Goal: Find specific page/section: Find specific page/section

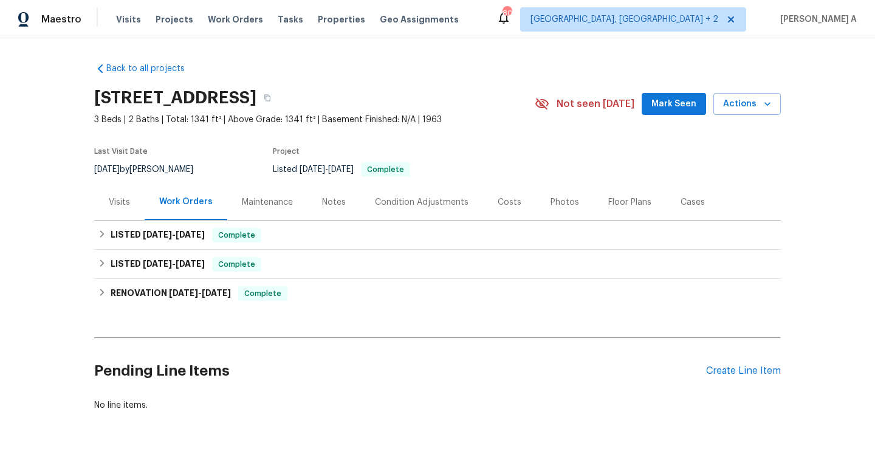
click at [133, 207] on div "Visits" at bounding box center [119, 202] width 50 height 36
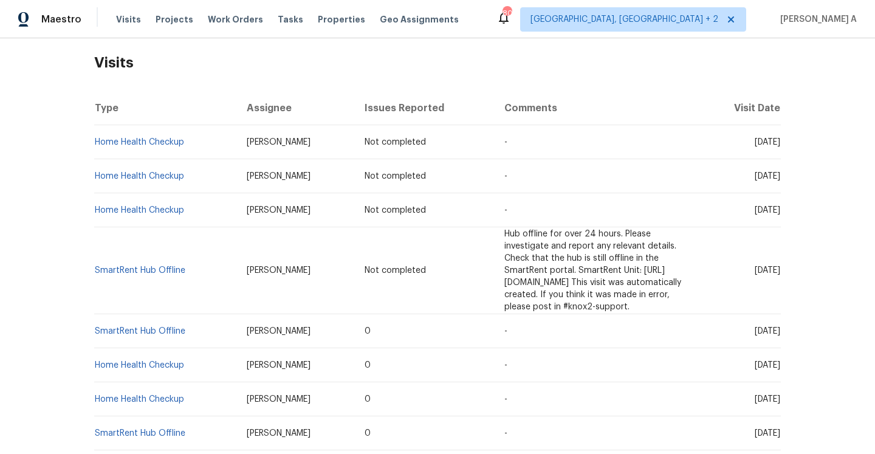
scroll to position [192, 0]
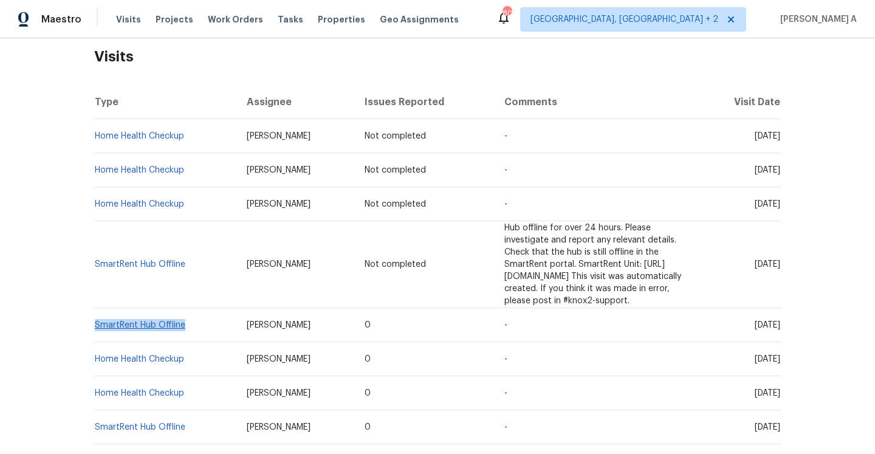
drag, startPoint x: 200, startPoint y: 310, endPoint x: 96, endPoint y: 313, distance: 104.5
click at [96, 313] on td "SmartRent Hub Offline" at bounding box center [165, 325] width 143 height 34
copy link "SmartRent Hub Offline"
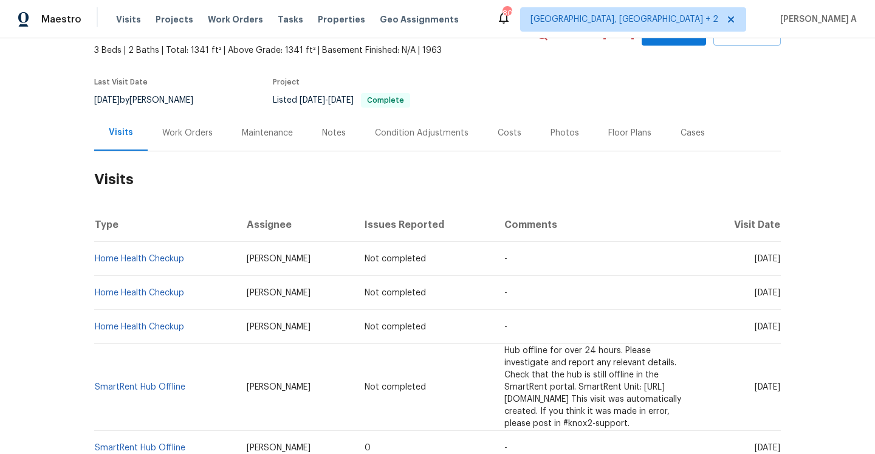
click at [176, 136] on div "Work Orders" at bounding box center [187, 133] width 50 height 12
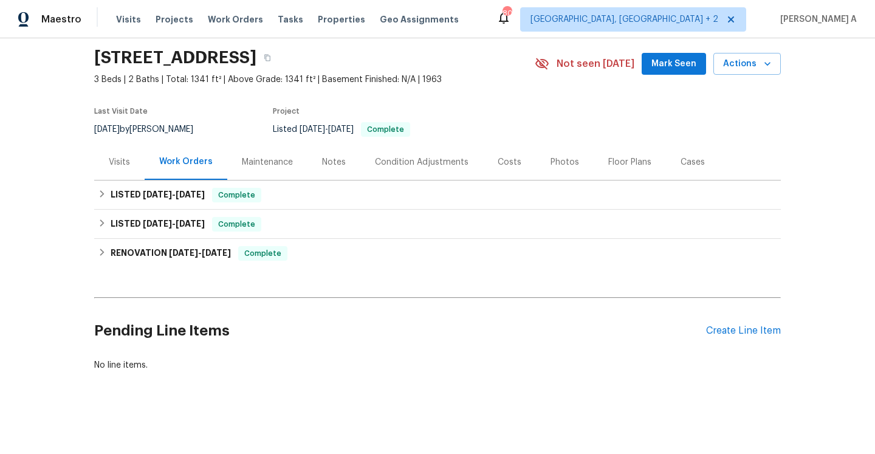
scroll to position [40, 0]
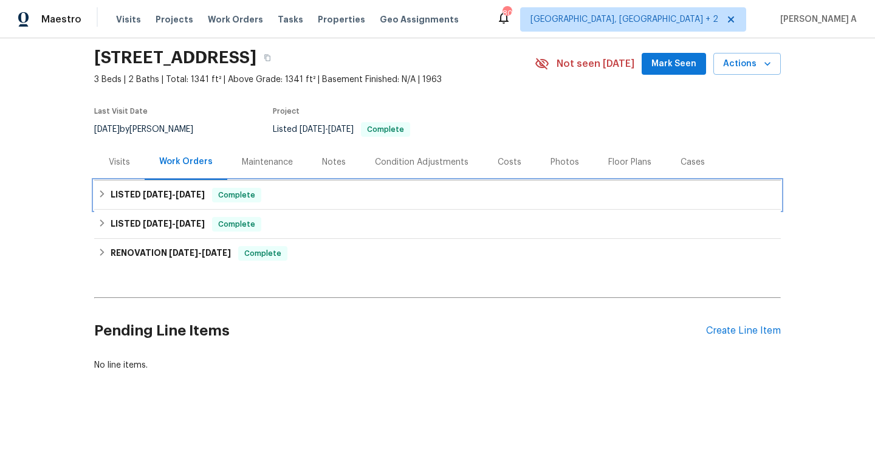
click at [197, 198] on span "[DATE]" at bounding box center [190, 194] width 29 height 9
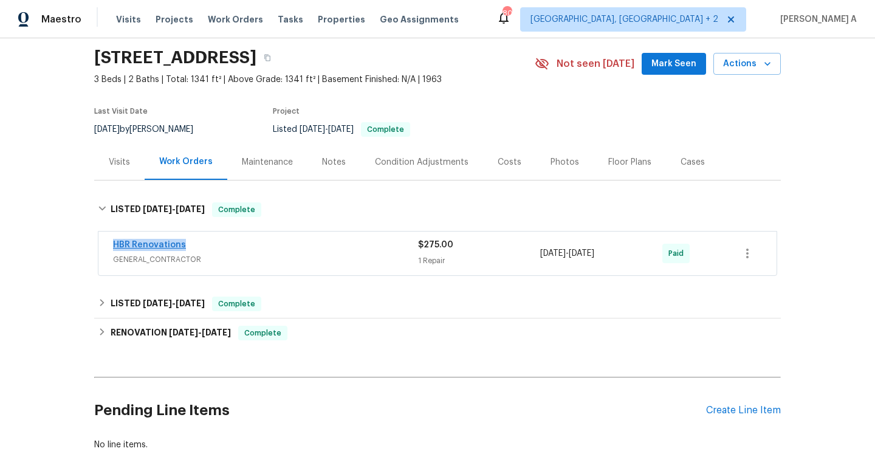
drag, startPoint x: 193, startPoint y: 249, endPoint x: 115, endPoint y: 247, distance: 77.8
click at [115, 247] on div "HBR Renovations" at bounding box center [265, 246] width 305 height 15
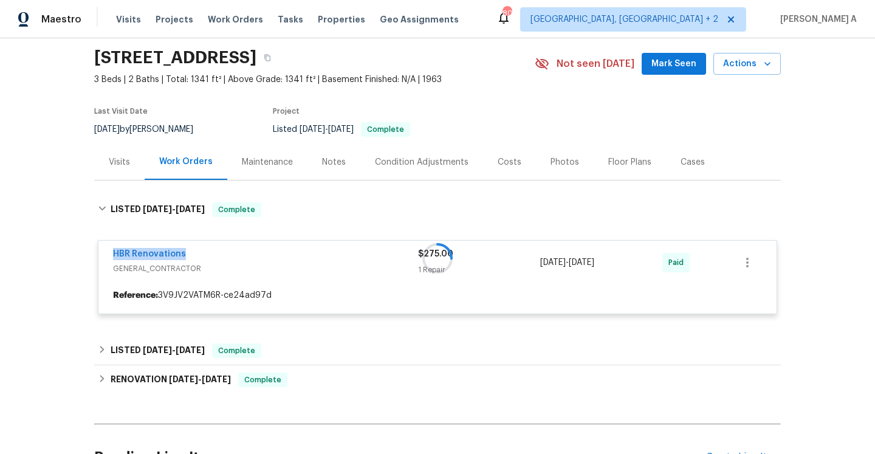
copy link "HBR Renovations"
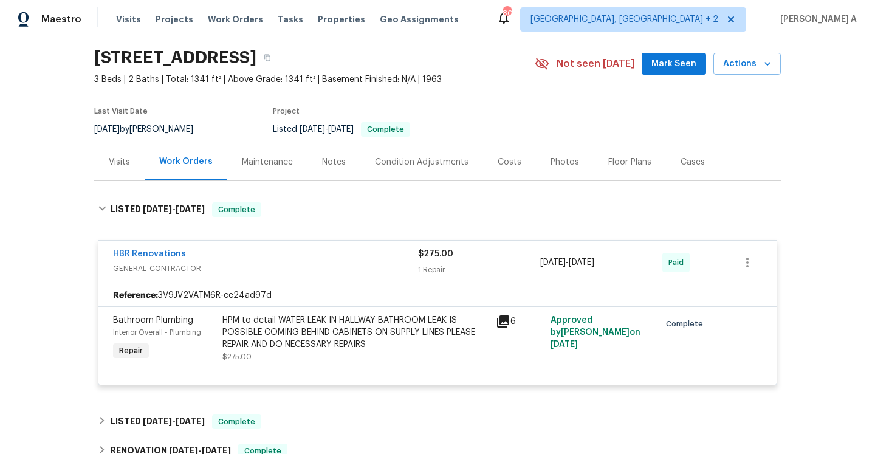
click at [121, 161] on div "Visits" at bounding box center [119, 162] width 21 height 12
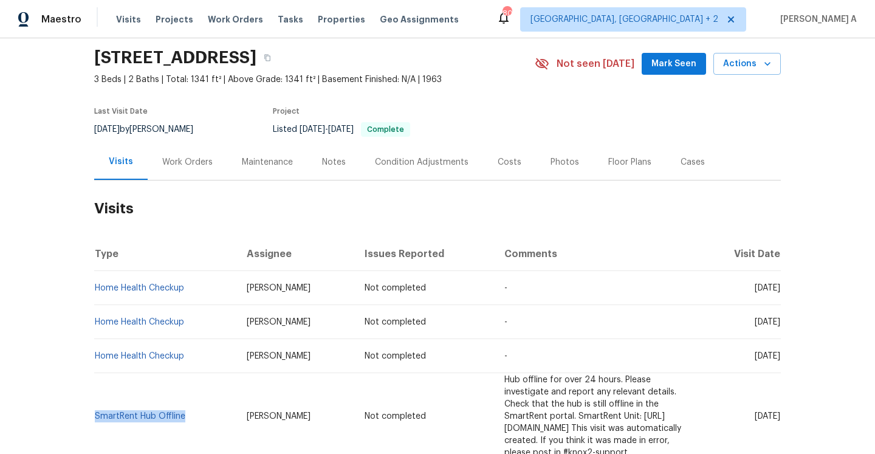
drag, startPoint x: 192, startPoint y: 407, endPoint x: 94, endPoint y: 407, distance: 97.8
click at [94, 407] on td "SmartRent Hub Offline" at bounding box center [165, 416] width 143 height 87
copy link "SmartRent Hub Offline"
click at [190, 166] on div "Work Orders" at bounding box center [187, 162] width 50 height 12
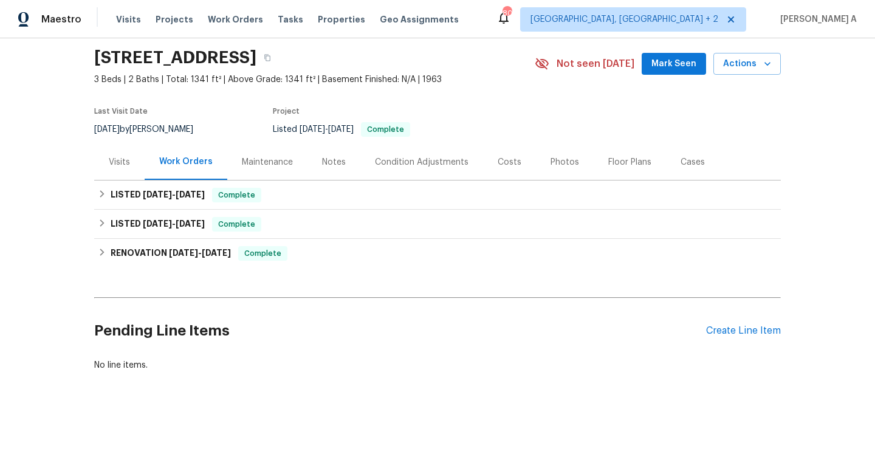
click at [244, 166] on div "Maintenance" at bounding box center [267, 162] width 51 height 12
